Goal: Transaction & Acquisition: Purchase product/service

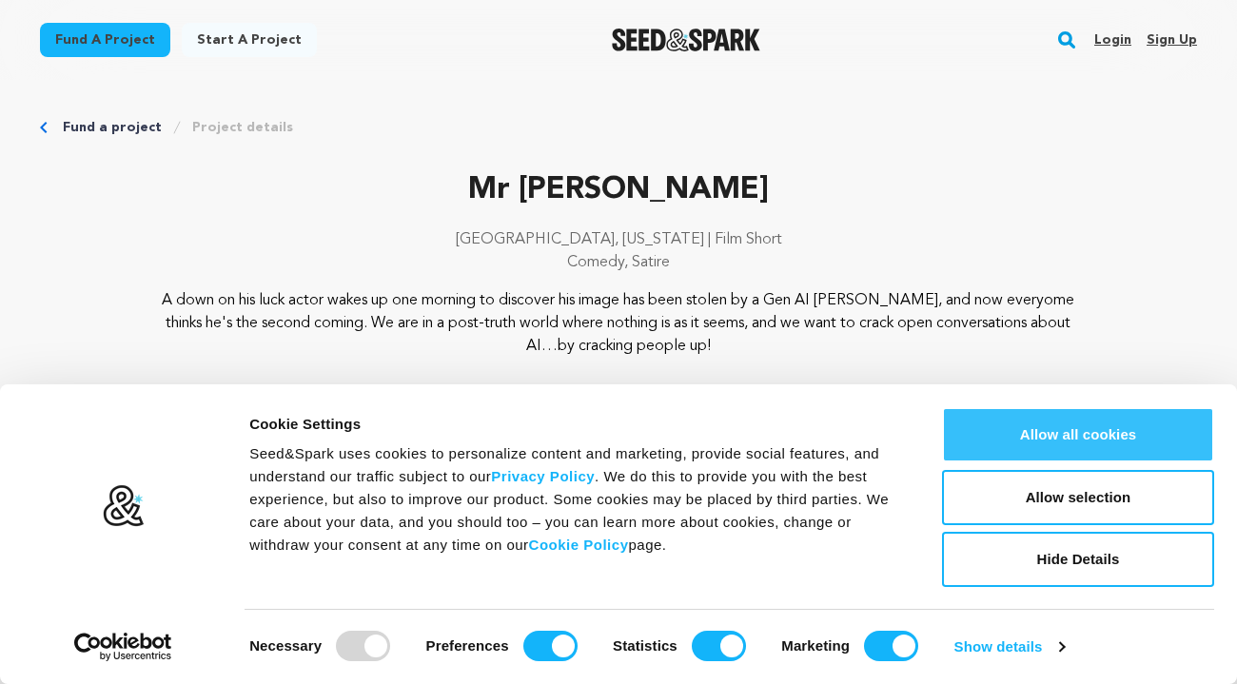
click at [1021, 427] on button "Allow all cookies" at bounding box center [1078, 434] width 272 height 55
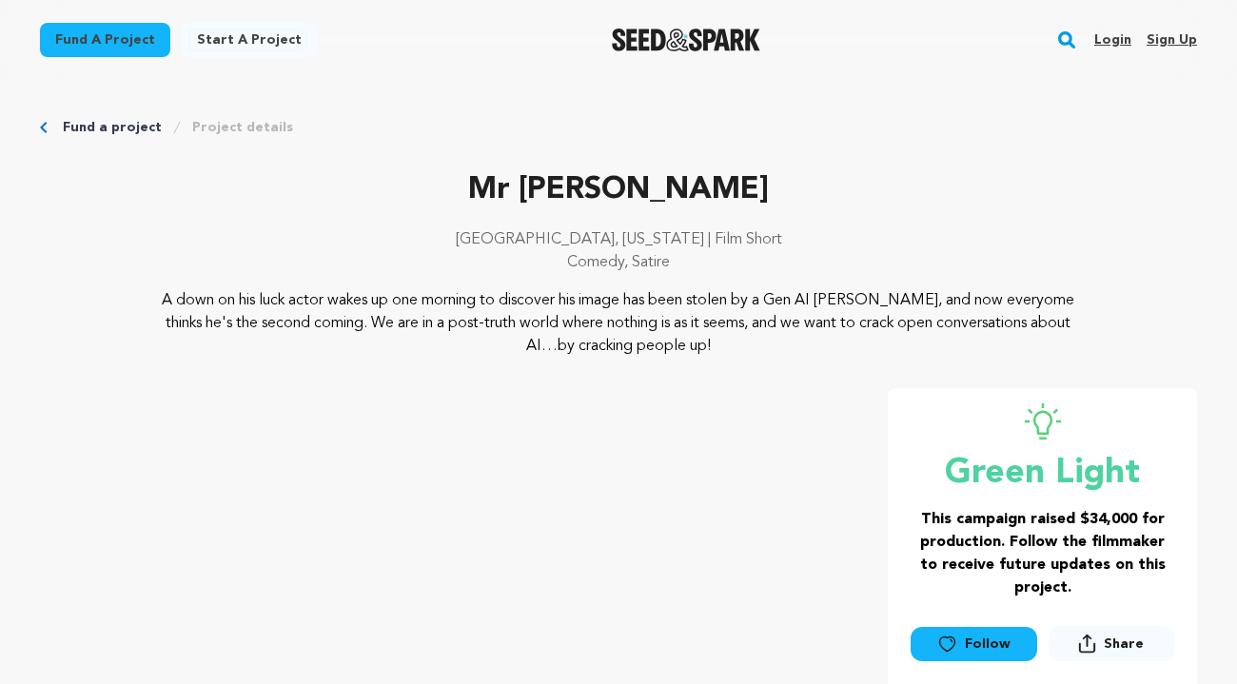
click at [967, 246] on p "[GEOGRAPHIC_DATA], [US_STATE] | Film Short" at bounding box center [618, 239] width 1157 height 23
click at [68, 126] on link "Fund a project" at bounding box center [112, 127] width 99 height 19
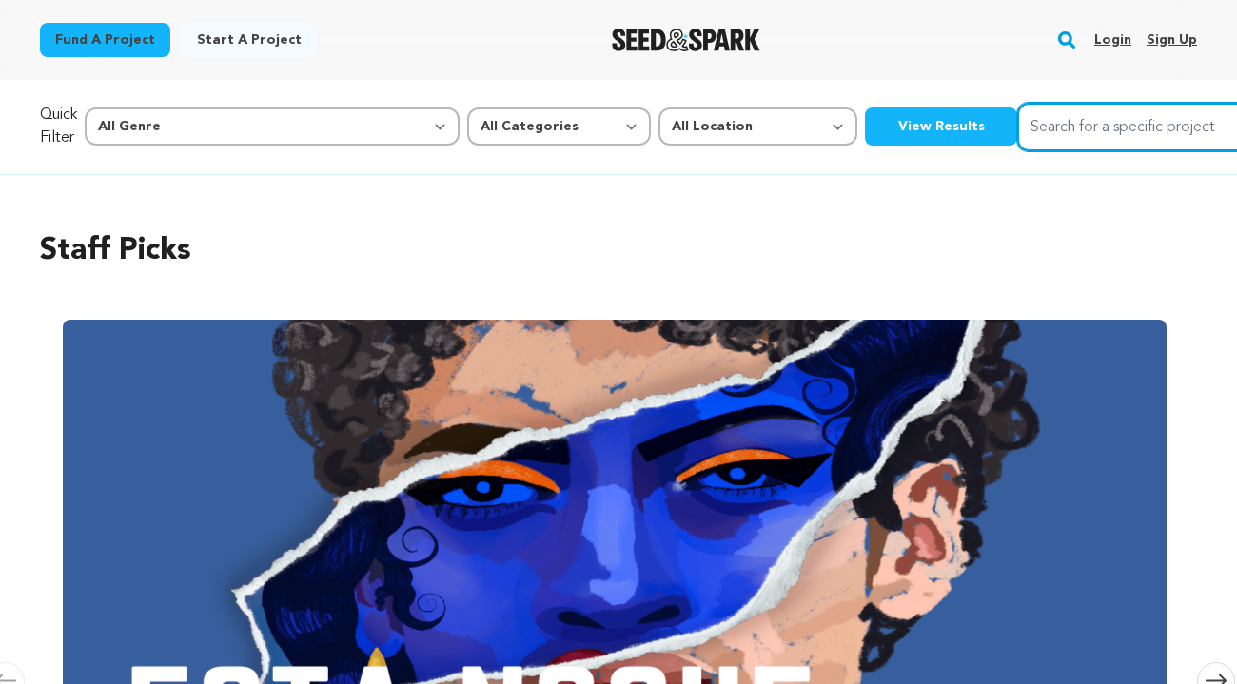
click at [1017, 123] on input "Search for a specific project" at bounding box center [1159, 127] width 285 height 49
type input "for sky with love"
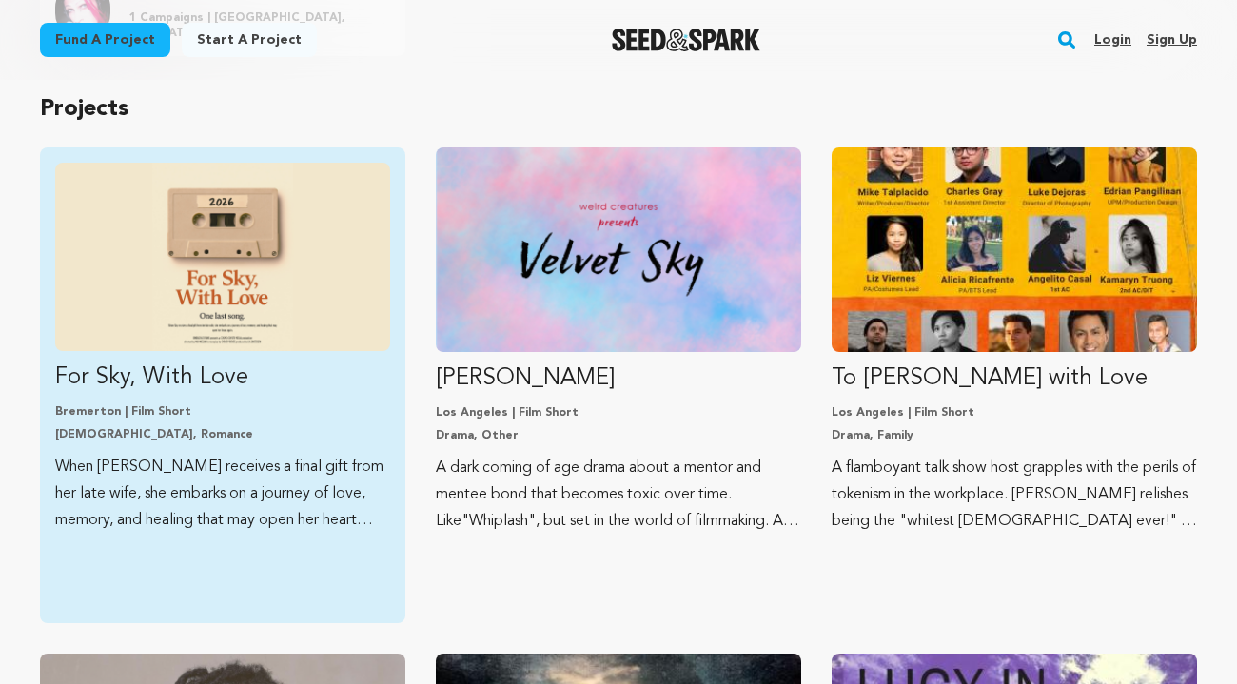
scroll to position [373, 0]
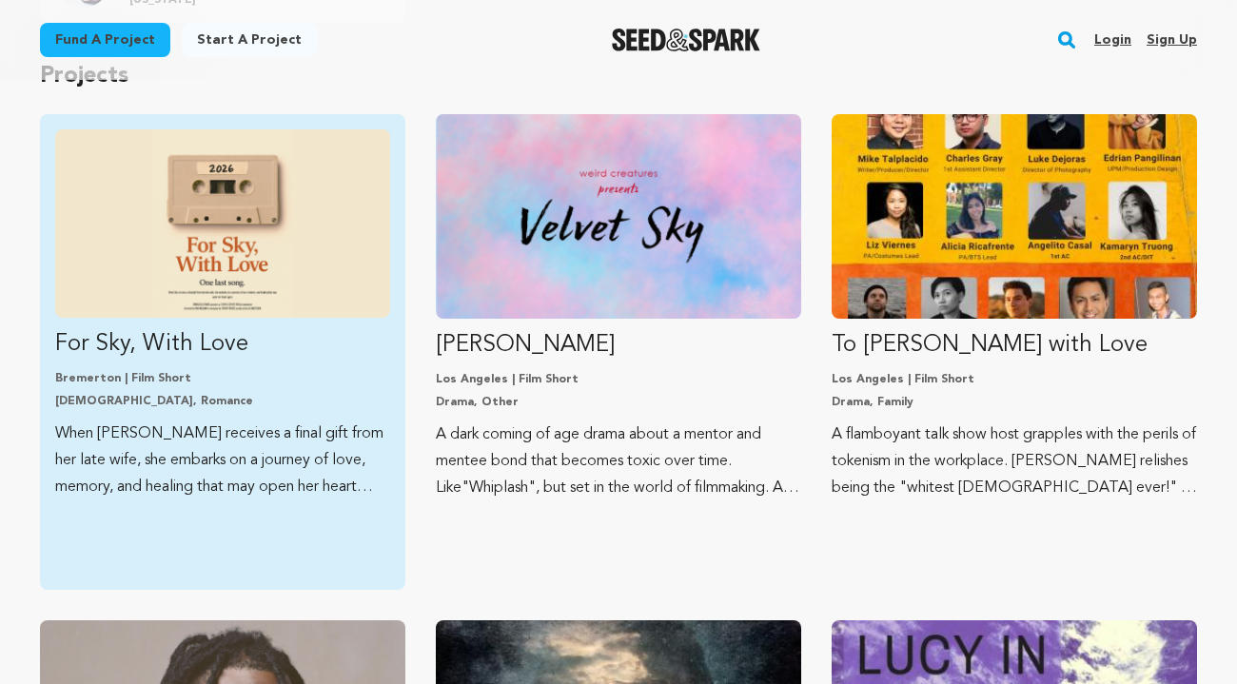
click at [239, 374] on p "Bremerton | Film Short" at bounding box center [222, 378] width 335 height 15
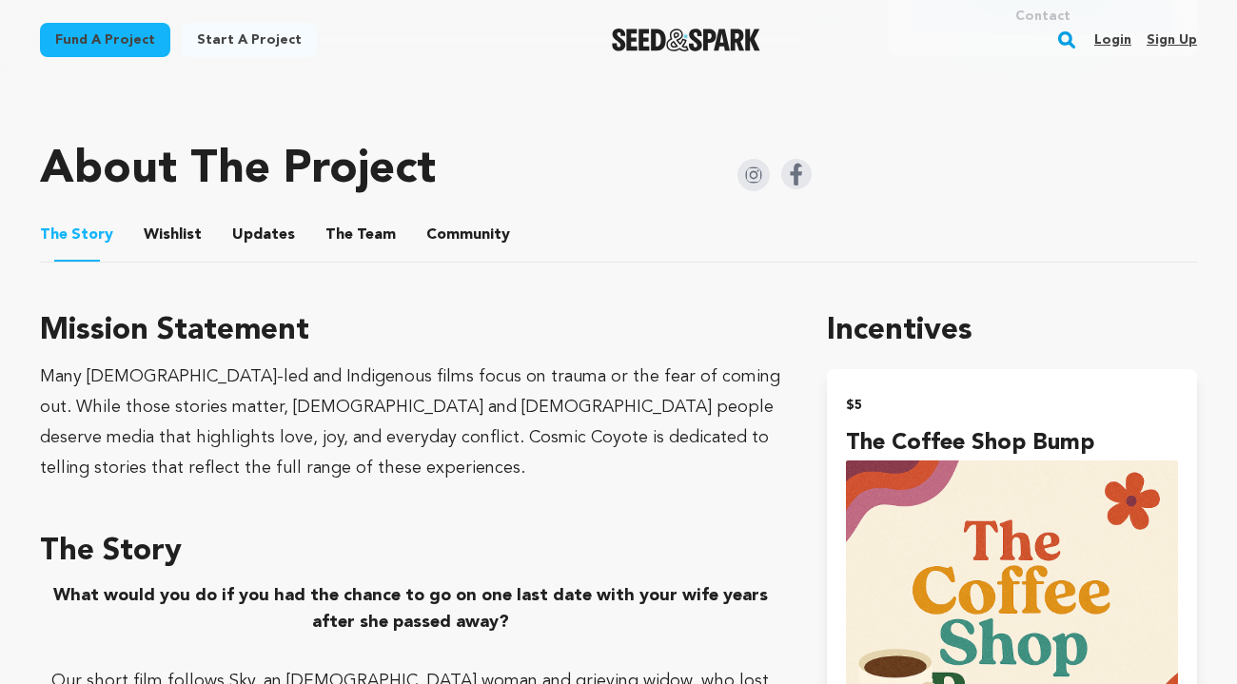
scroll to position [896, 0]
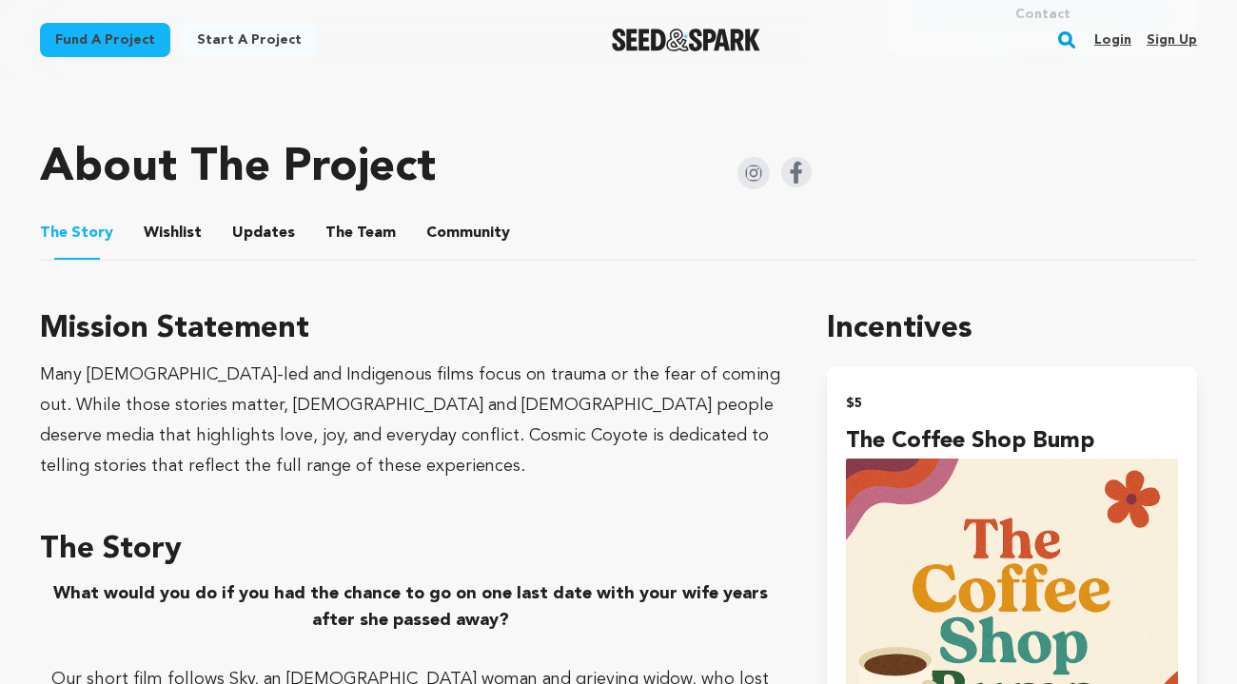
click at [150, 232] on button "Wishlist" at bounding box center [173, 237] width 46 height 46
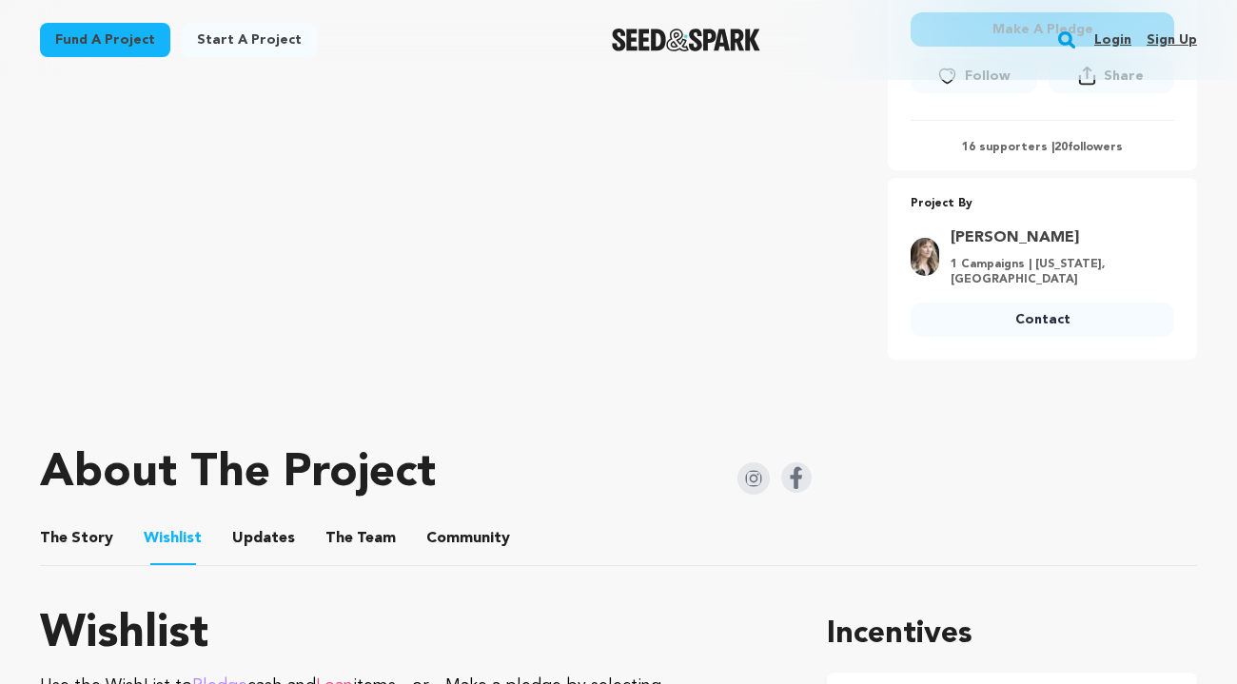
scroll to position [608, 0]
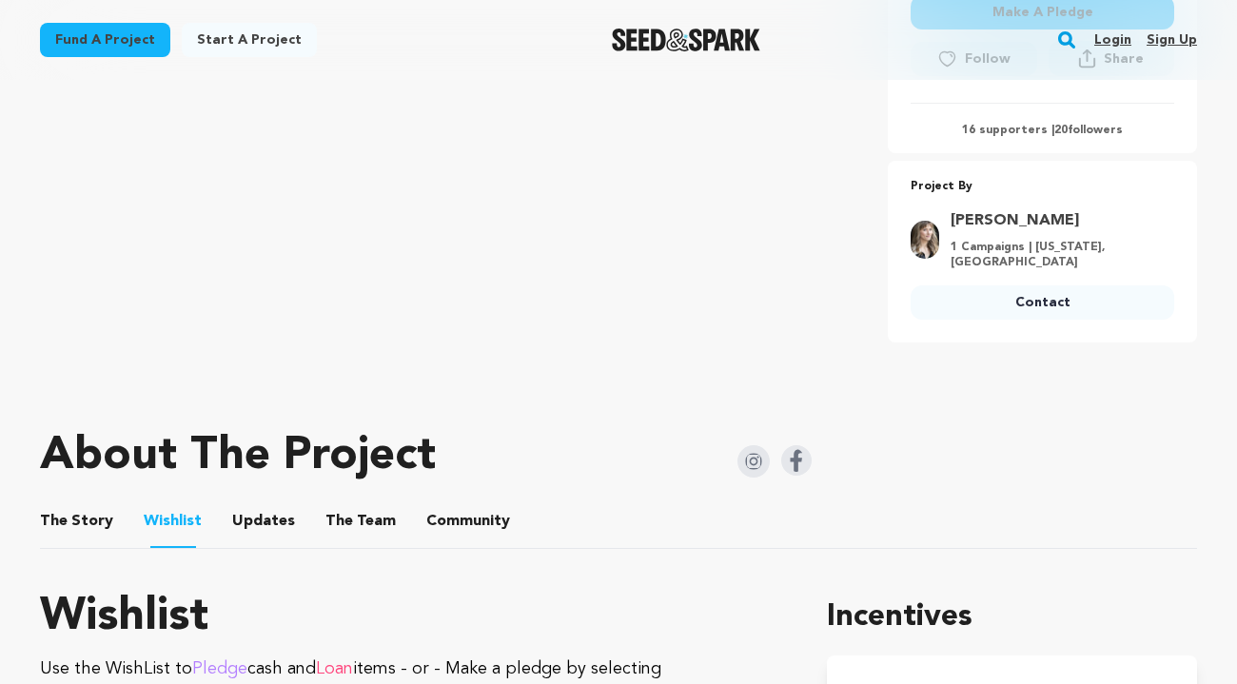
click at [244, 517] on button "Updates" at bounding box center [264, 525] width 46 height 46
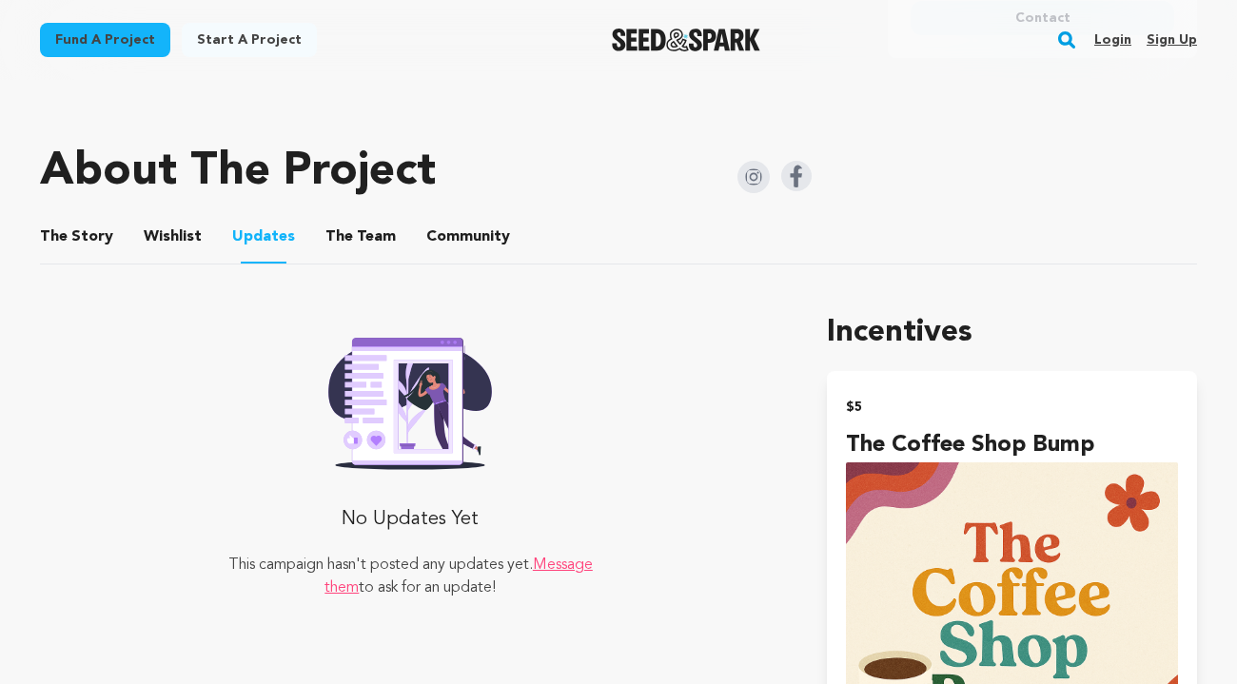
scroll to position [1026, 0]
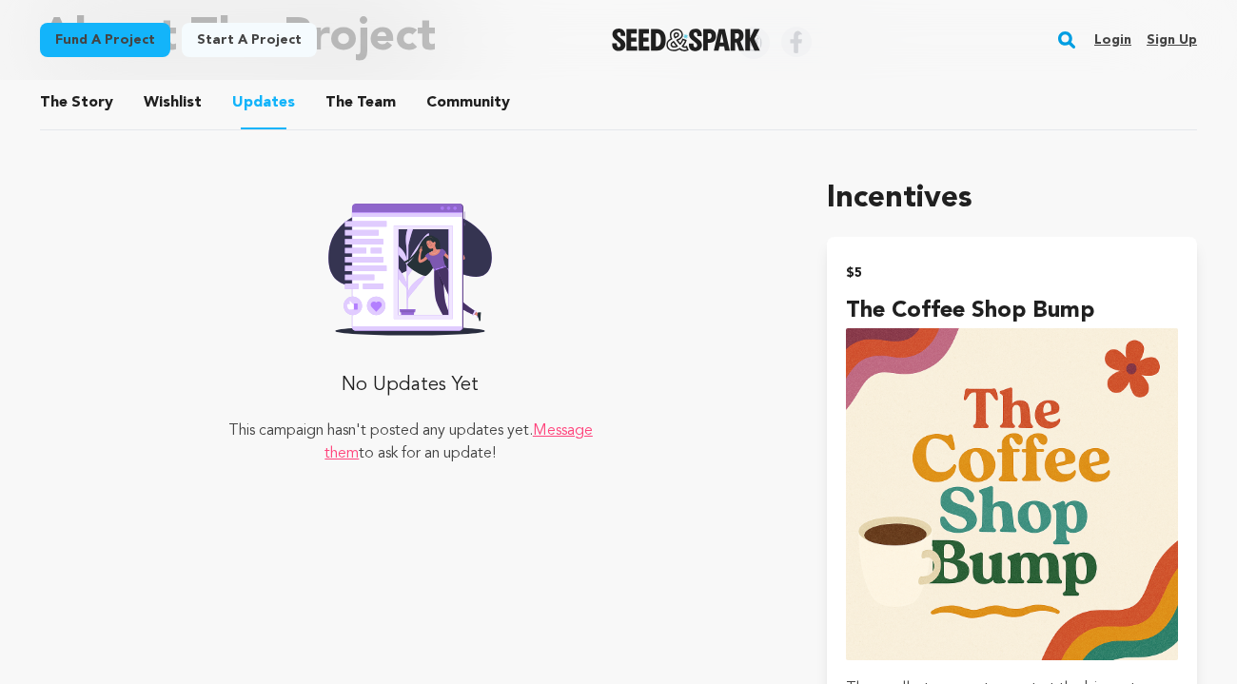
click at [339, 101] on button "The Team" at bounding box center [361, 107] width 46 height 46
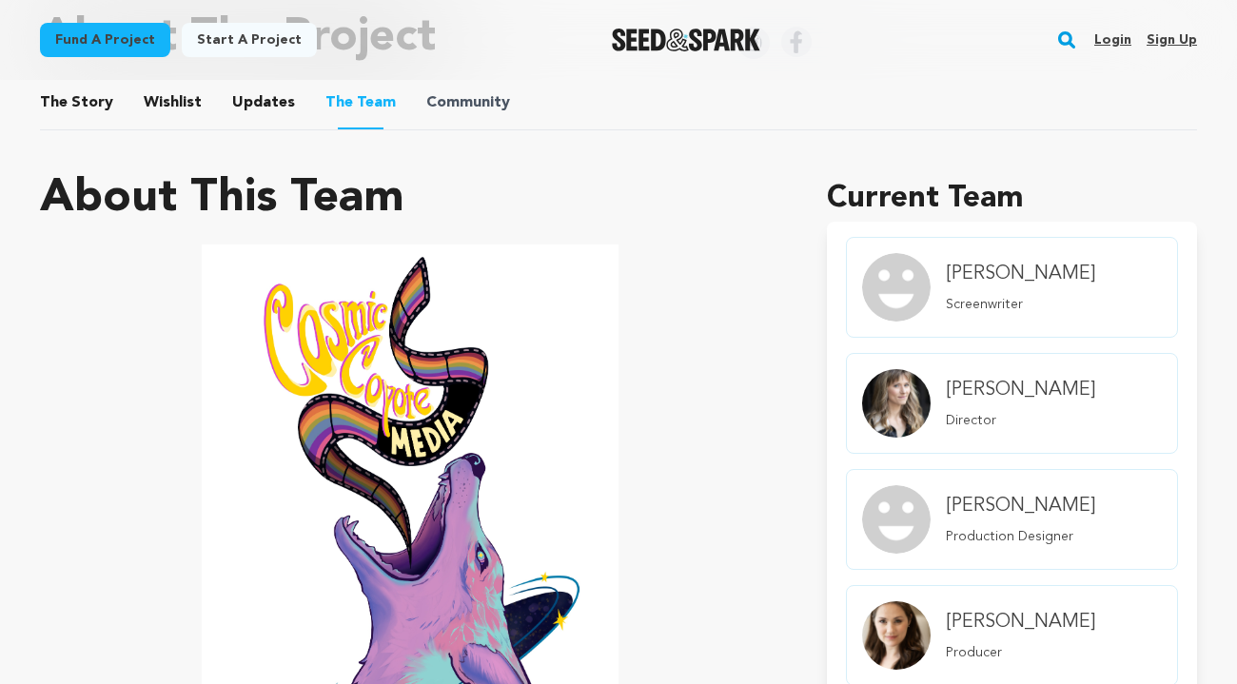
click at [426, 100] on span "Community" at bounding box center [468, 102] width 84 height 23
click at [242, 98] on button "Updates" at bounding box center [264, 107] width 46 height 46
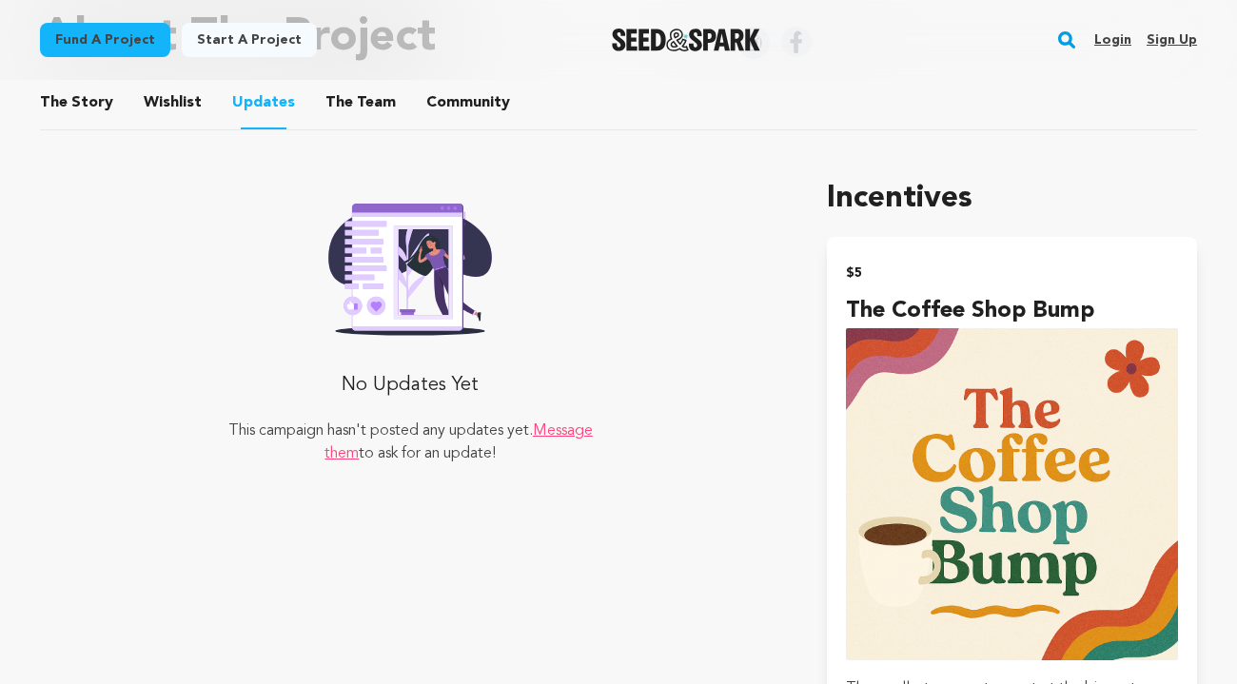
click at [180, 107] on button "Wishlist" at bounding box center [173, 107] width 46 height 46
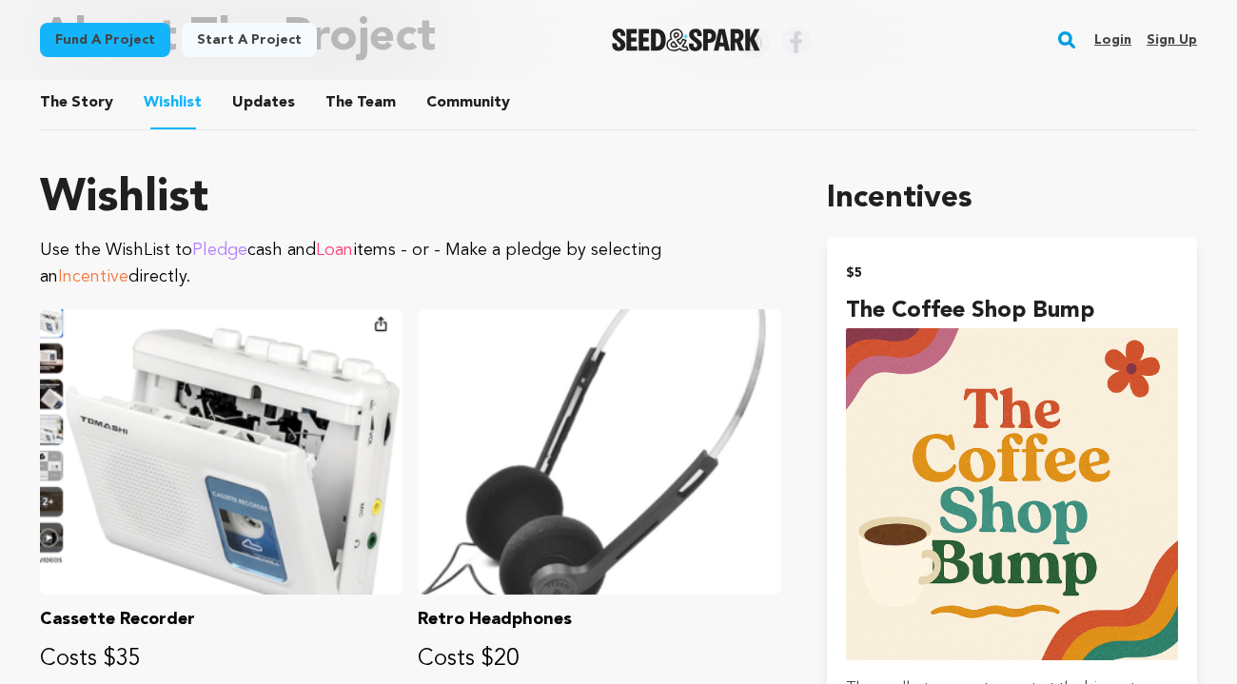
click at [87, 104] on button "The Story" at bounding box center [77, 107] width 46 height 46
